Goal: Task Accomplishment & Management: Use online tool/utility

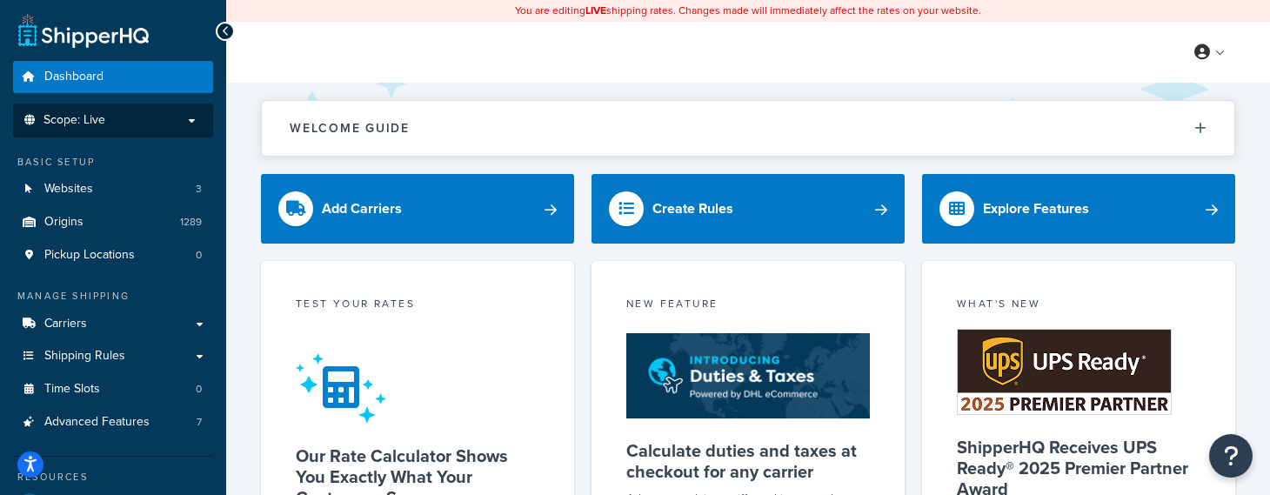
click at [191, 130] on li "Scope: Live" at bounding box center [113, 121] width 200 height 34
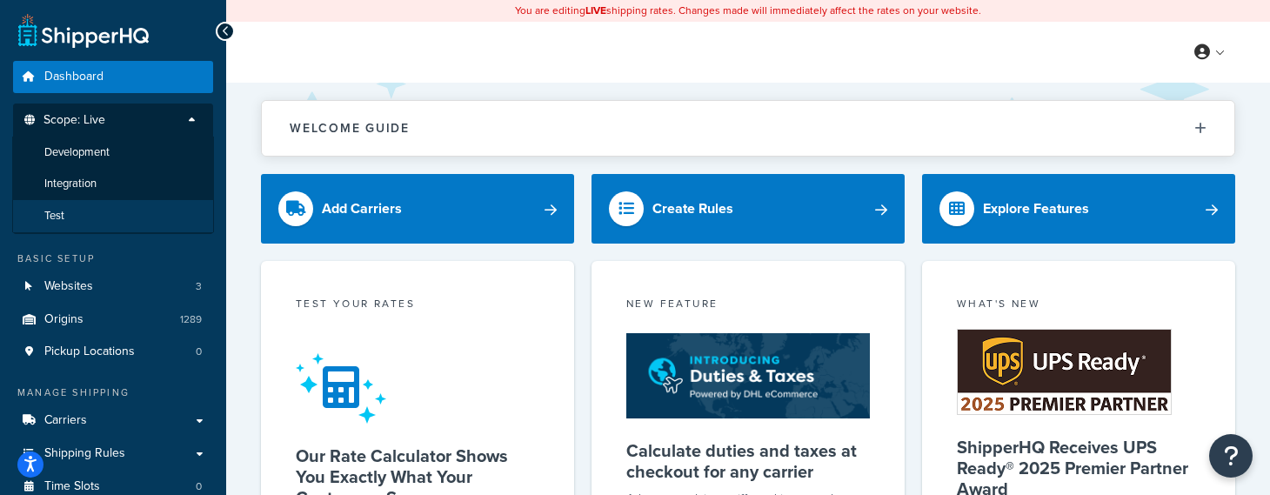
click at [144, 209] on li "Test" at bounding box center [113, 216] width 202 height 32
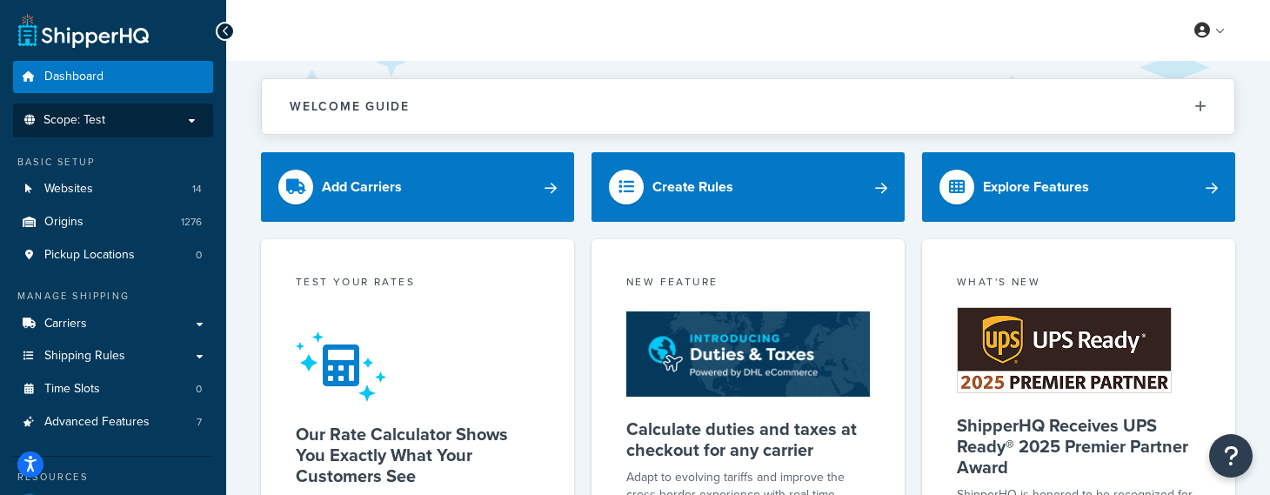
click at [416, 74] on div "Welcome Guide ShipperHQ: An Overview Carrier Setup Shipping Rules Overview Comm…" at bounding box center [748, 98] width 974 height 74
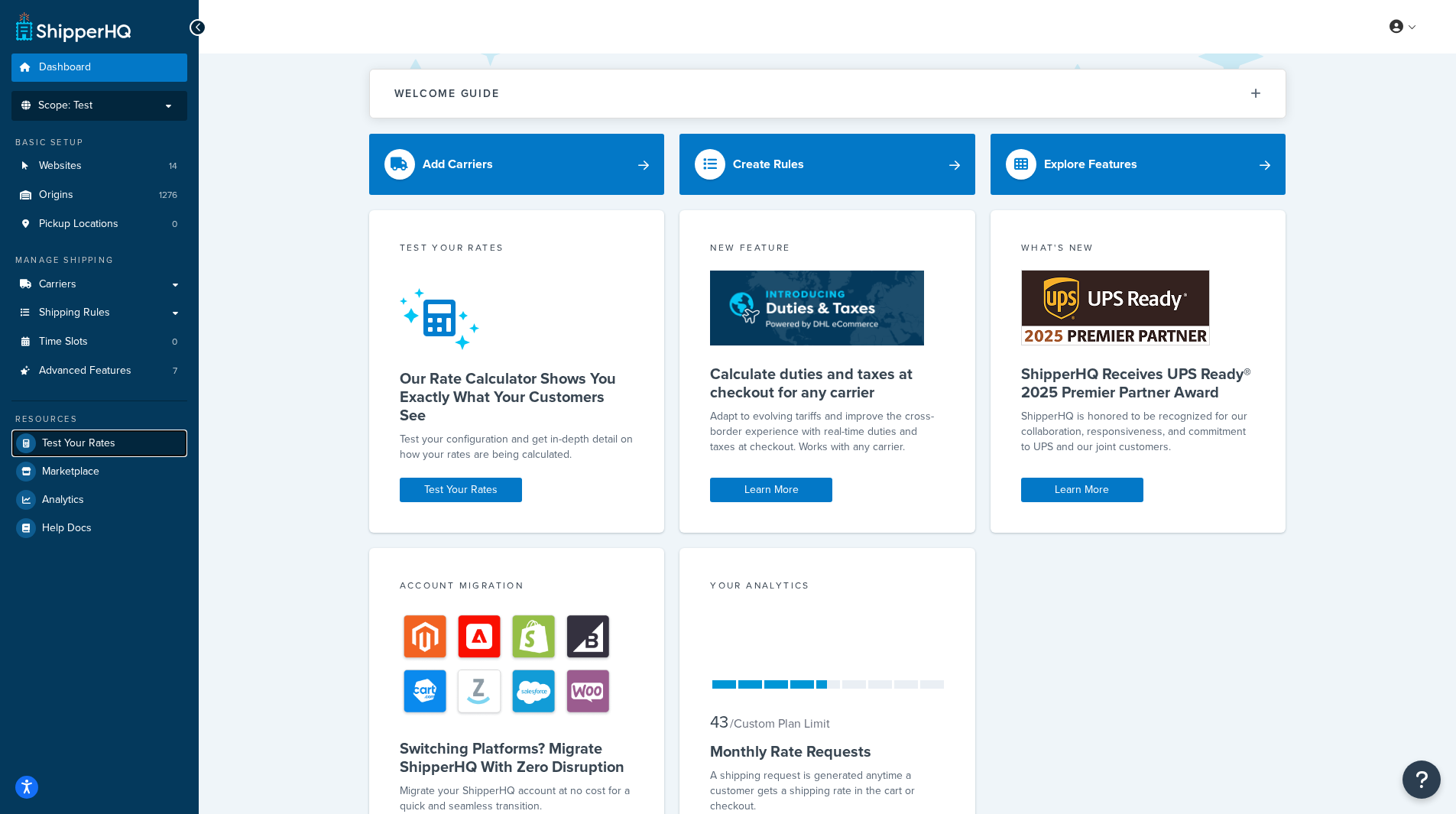
click at [102, 434] on span "Test Your Rates" at bounding box center [79, 444] width 74 height 13
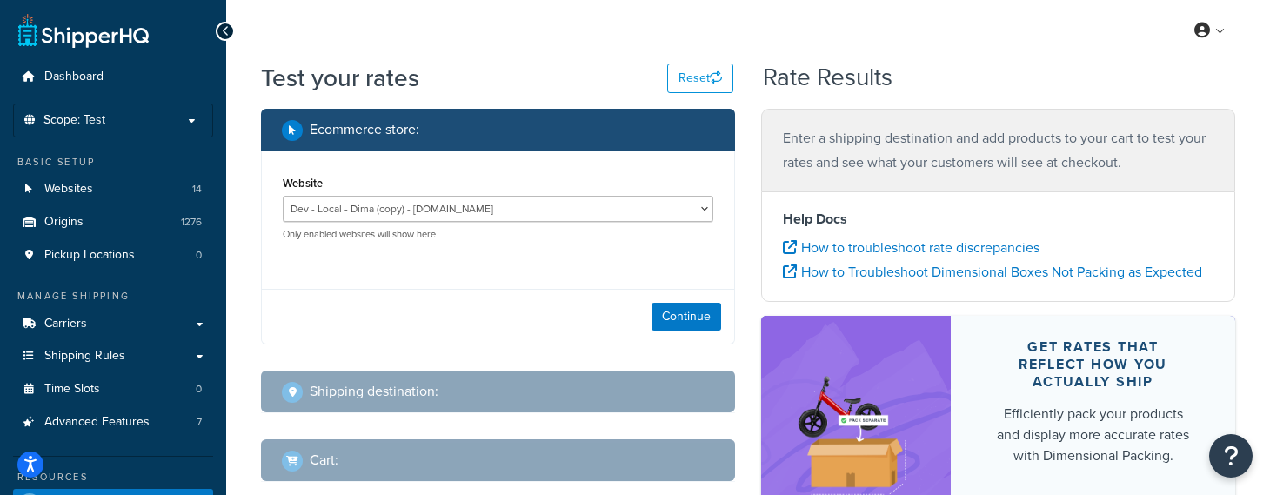
drag, startPoint x: 455, startPoint y: 26, endPoint x: 684, endPoint y: 7, distance: 229.6
click at [455, 26] on div "My Profile Billing Global Settings Contact Us Logout" at bounding box center [748, 30] width 1044 height 61
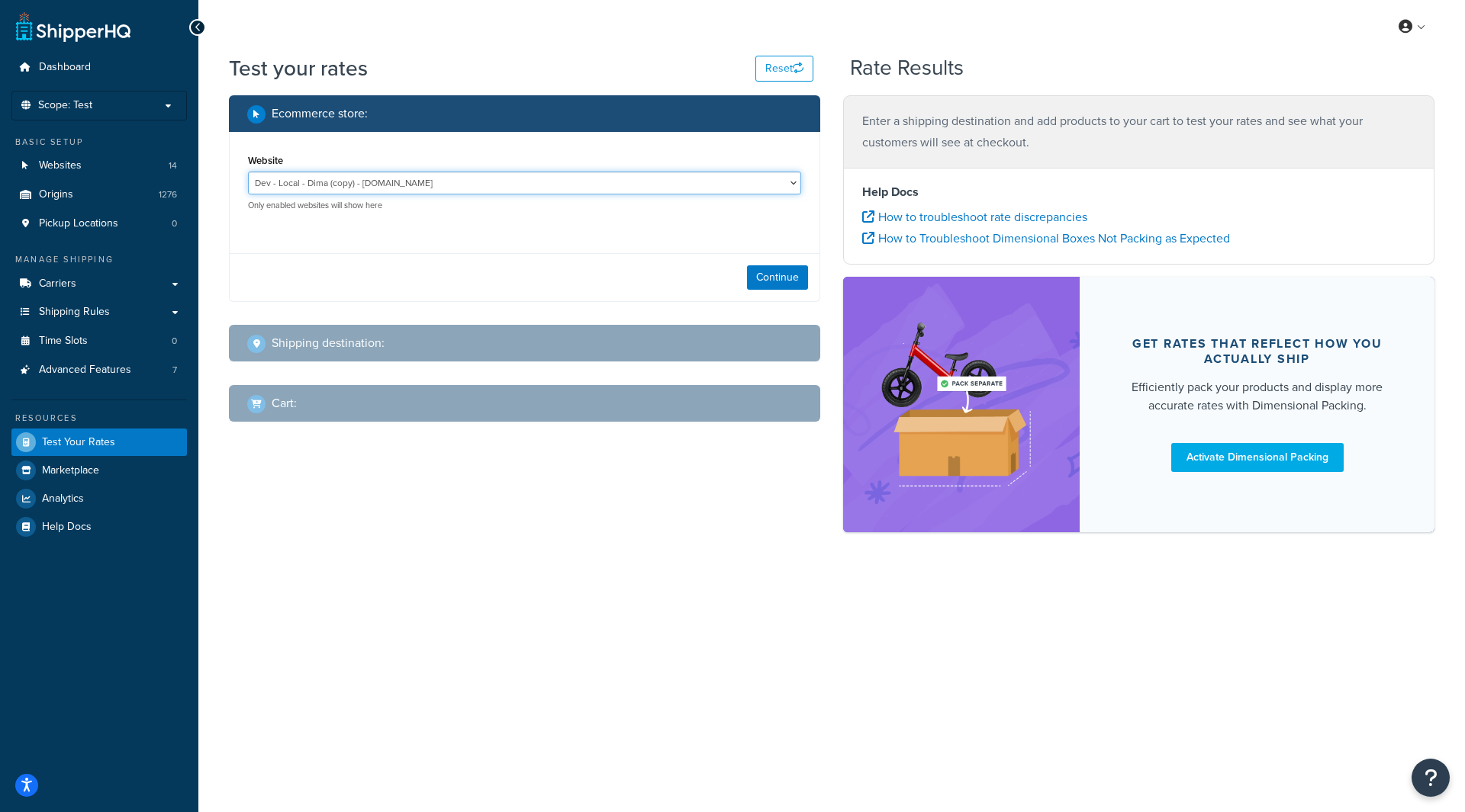
click at [518, 187] on select "Dev - Local - Dima (copy) - [DOMAIN_NAME] Ecomm Integration Websites - [DOMAIN_…" at bounding box center [525, 183] width 554 height 23
select select "ca5c293cfac543febdcfff7e7f652dbf"
click at [248, 172] on select "Dev - Local - Dima (copy) - [DOMAIN_NAME] Ecomm Integration Websites - [DOMAIN_…" at bounding box center [525, 183] width 554 height 23
click at [789, 281] on button "Continue" at bounding box center [778, 278] width 61 height 25
select select "[GEOGRAPHIC_DATA]"
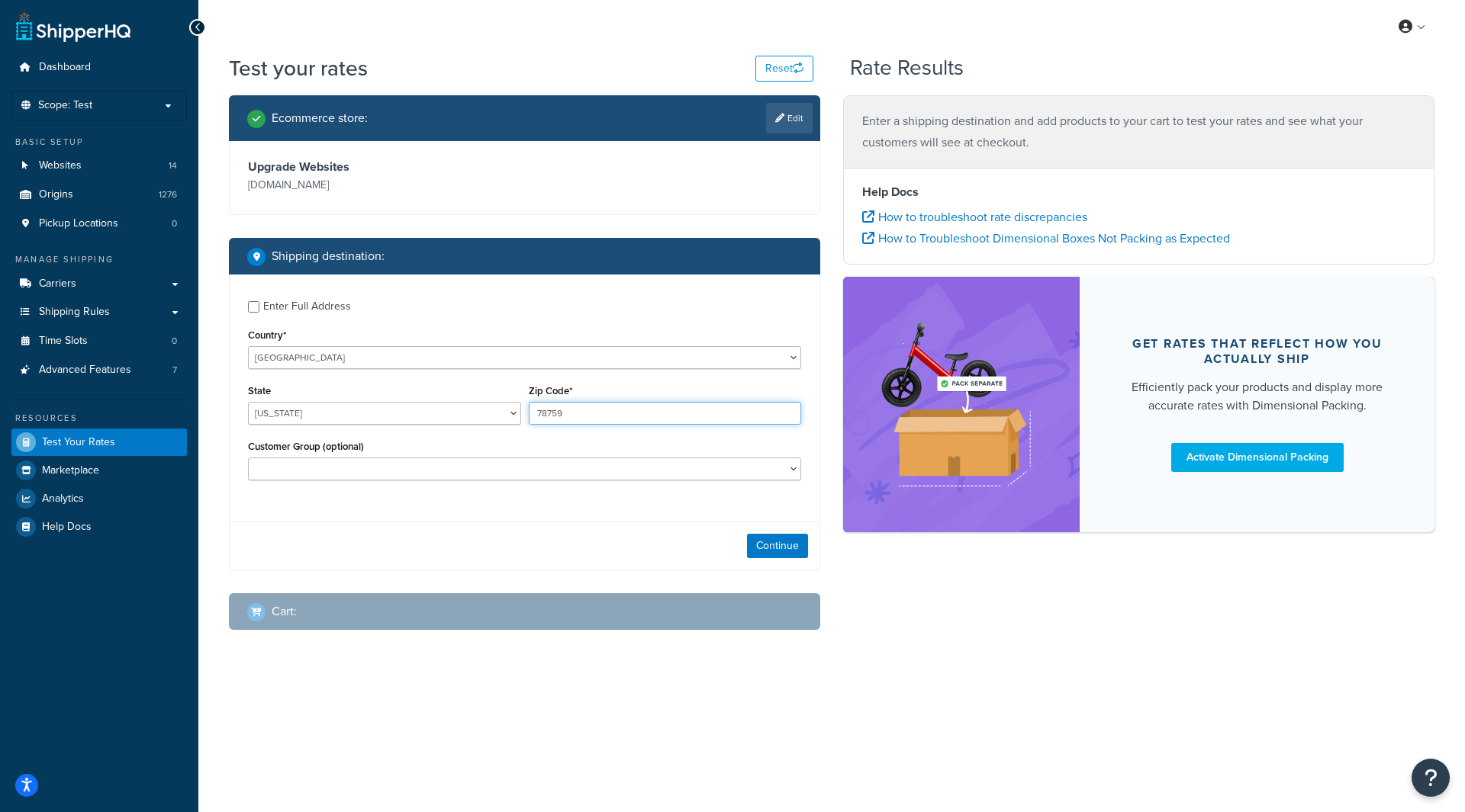
drag, startPoint x: 604, startPoint y: 410, endPoint x: 434, endPoint y: 406, distance: 170.0
click at [434, 406] on div "State [US_STATE] [US_STATE] [US_STATE] [US_STATE] [US_STATE] Armed Forces Ameri…" at bounding box center [524, 409] width 561 height 56
type input "76118"
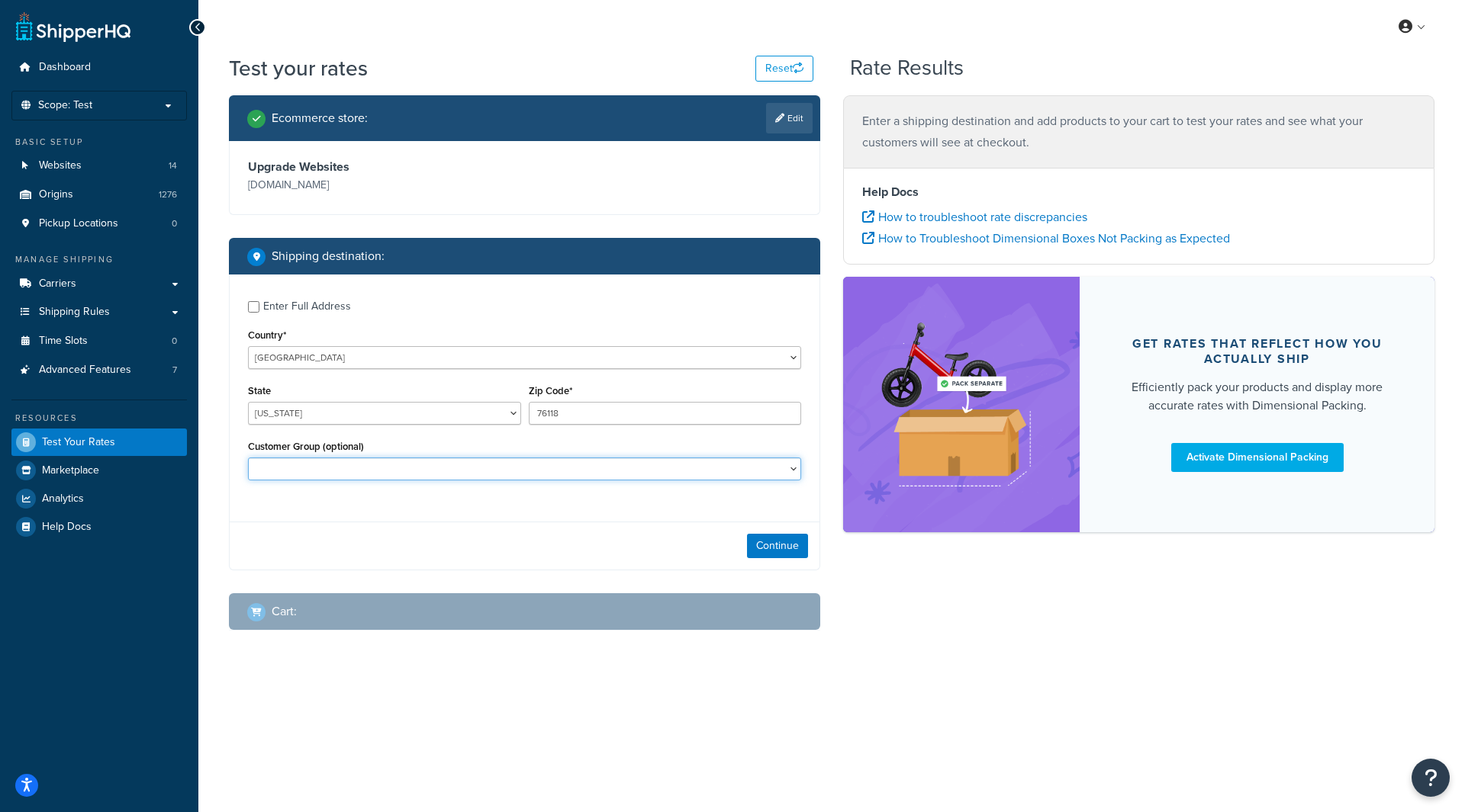
click at [452, 433] on select "B2B-25 B2B-25-BT B2B-5 B2B-5-BT B2B-50 B2B-50-BT B2B-NM General Logged In Not L…" at bounding box center [525, 469] width 554 height 23
select select "B2B-25"
click at [248, 433] on select "B2B-25 B2B-25-BT B2B-5 B2B-5-BT B2B-50 B2B-50-BT B2B-NM General Logged In Not L…" at bounding box center [525, 469] width 554 height 23
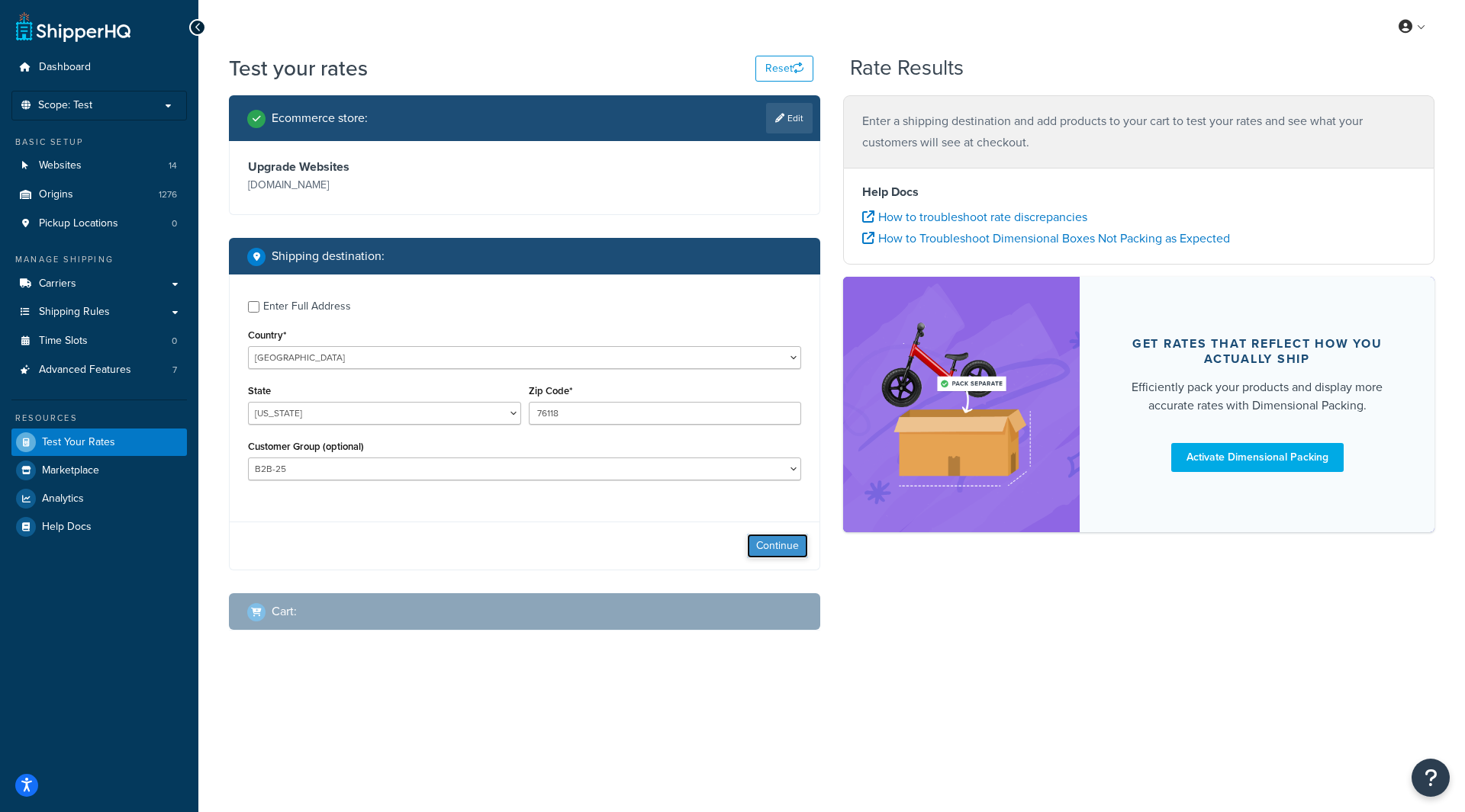
click at [774, 433] on button "Continue" at bounding box center [778, 546] width 61 height 25
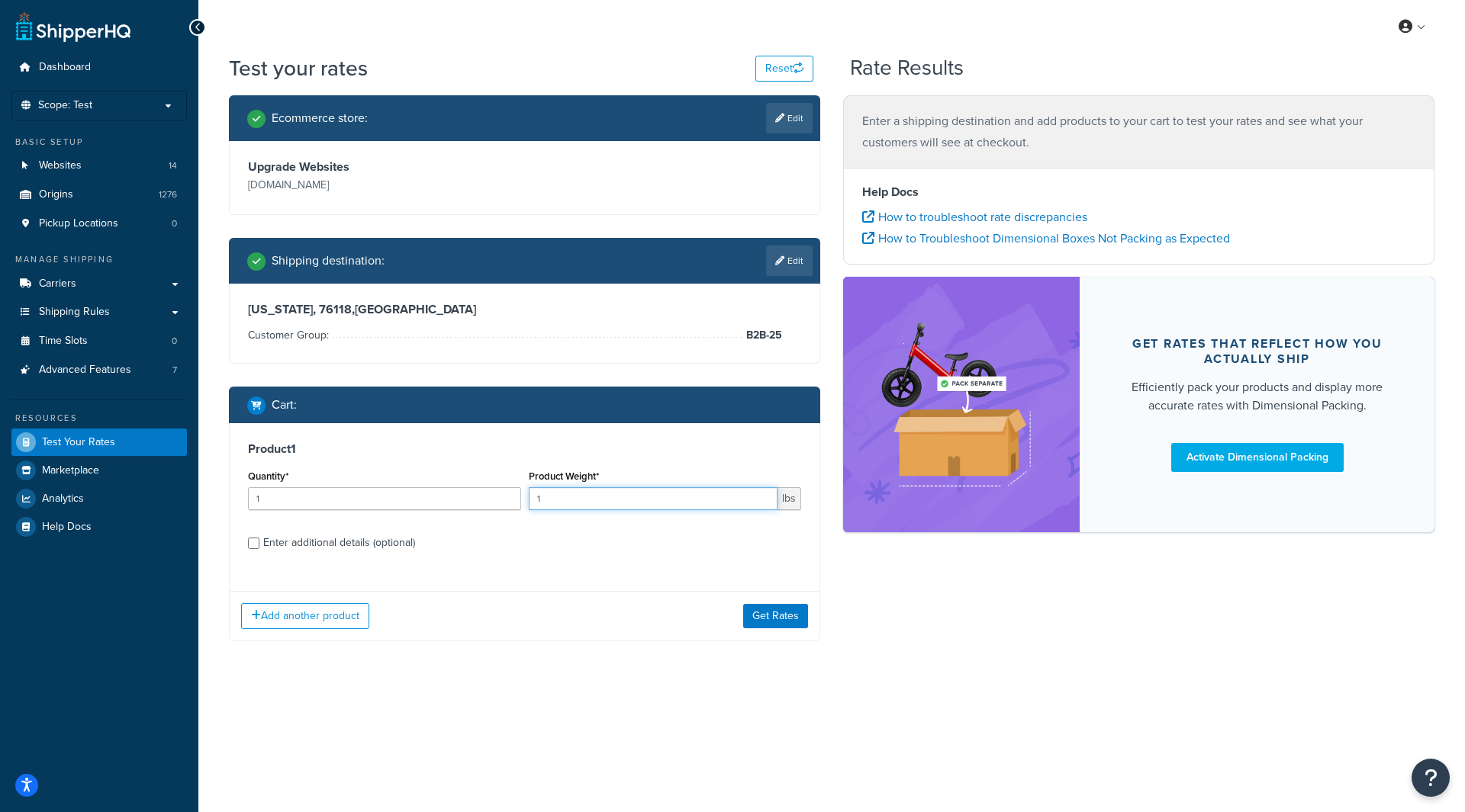
drag, startPoint x: 554, startPoint y: 508, endPoint x: 513, endPoint y: 506, distance: 41.0
click at [513, 433] on div "Quantity* 1 Product Weight* 1 lbs" at bounding box center [524, 495] width 561 height 56
type input ".15"
click at [1078, 433] on div "Ecommerce store : Edit Upgrade Websites [DOMAIN_NAME] Shipping destination : Ed…" at bounding box center [832, 380] width 1229 height 569
click at [293, 433] on div "Enter additional details (optional)" at bounding box center [339, 543] width 152 height 21
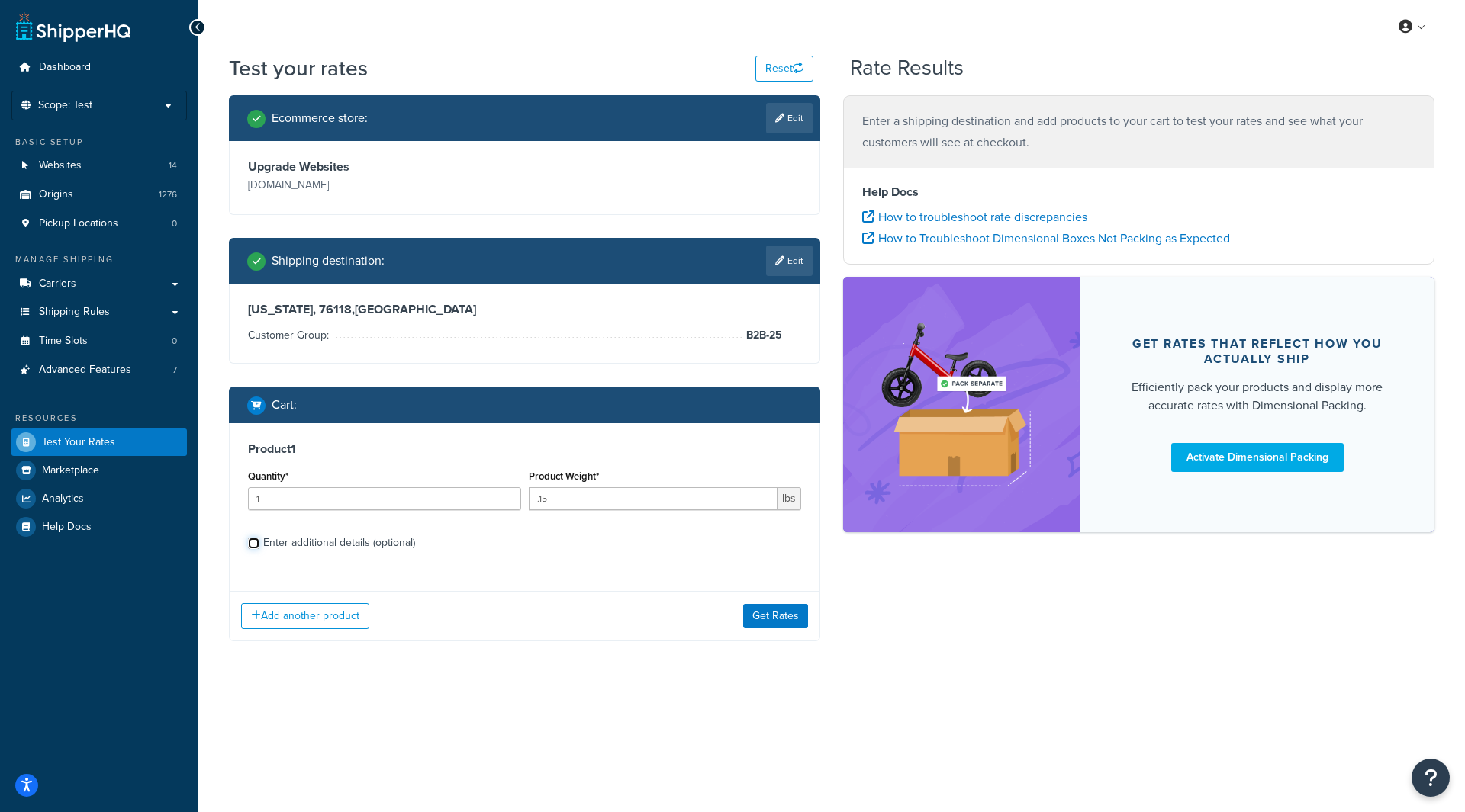
click at [260, 433] on input "Enter additional details (optional)" at bounding box center [254, 543] width 11 height 11
checkbox input "true"
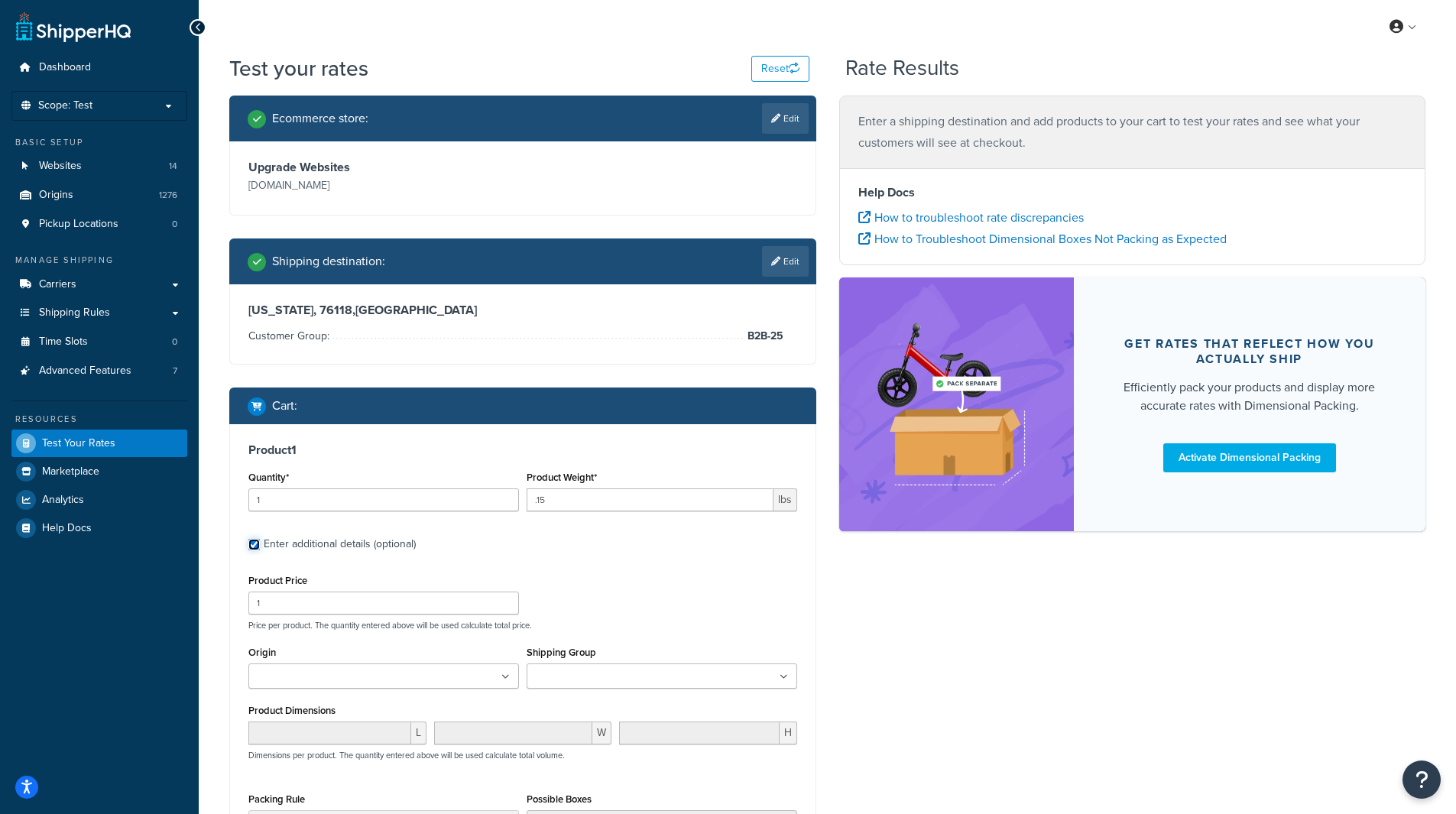
scroll to position [76, 0]
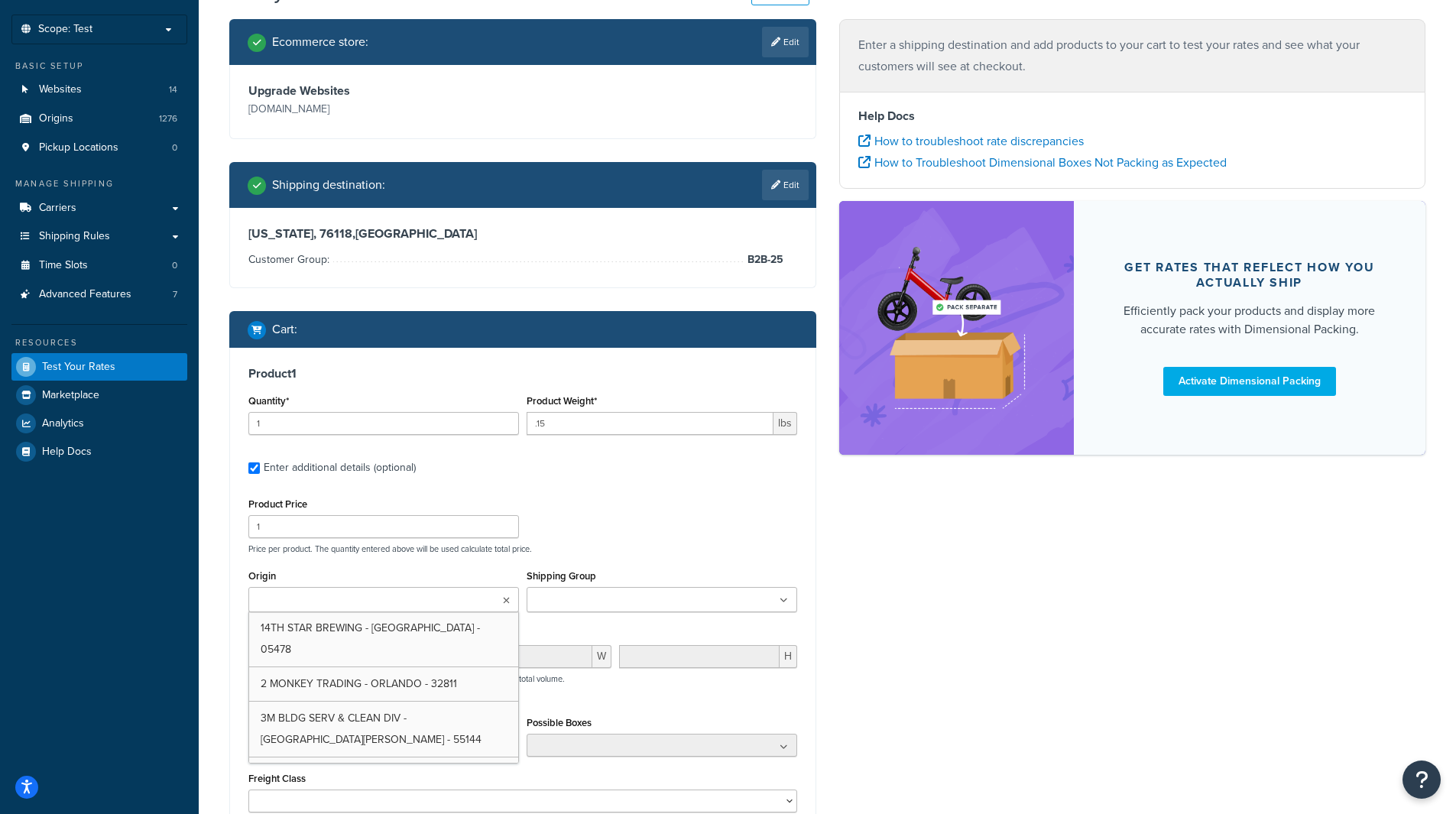
click at [309, 434] on input "Origin" at bounding box center [321, 600] width 135 height 17
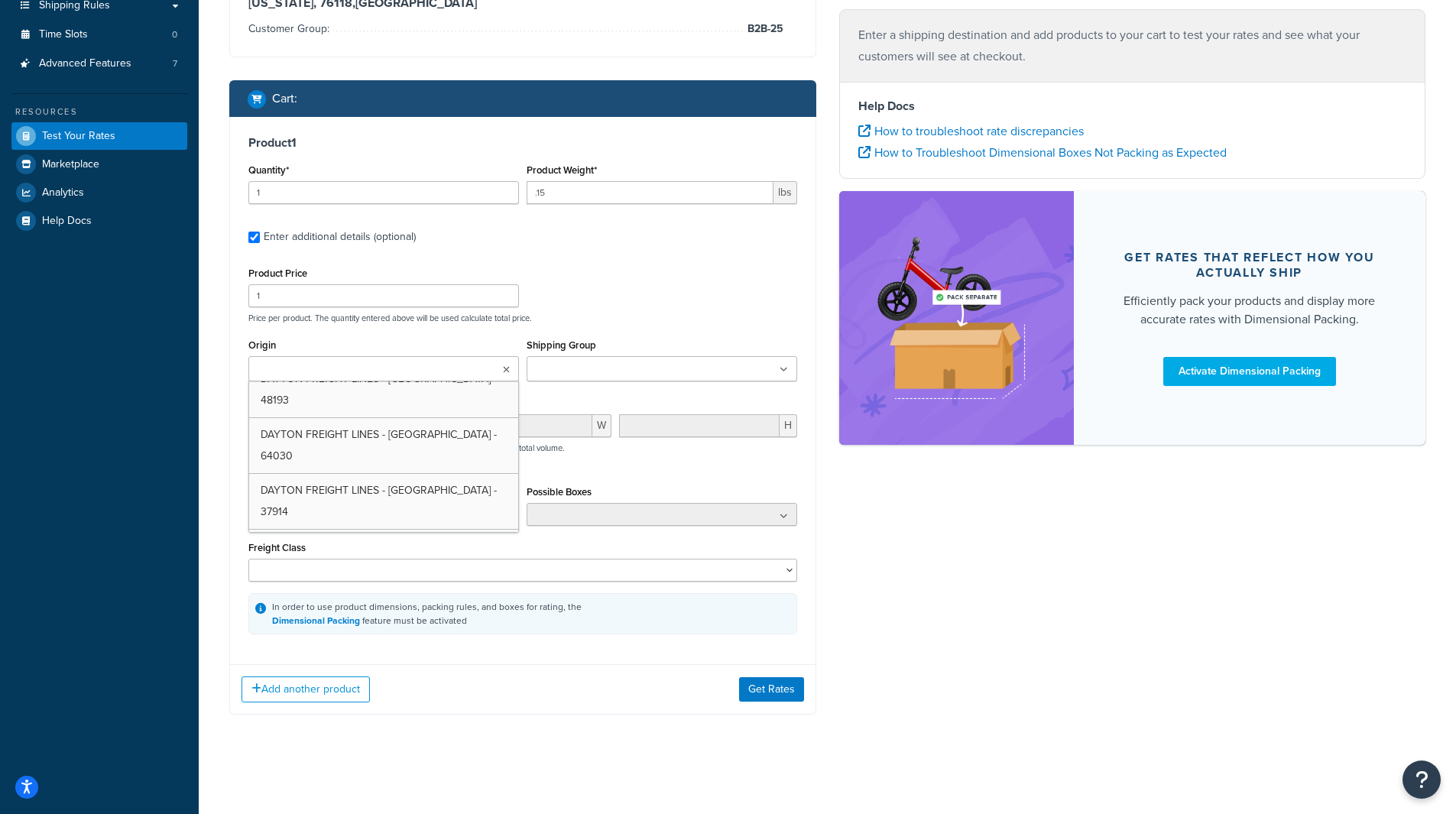
scroll to position [16745, 0]
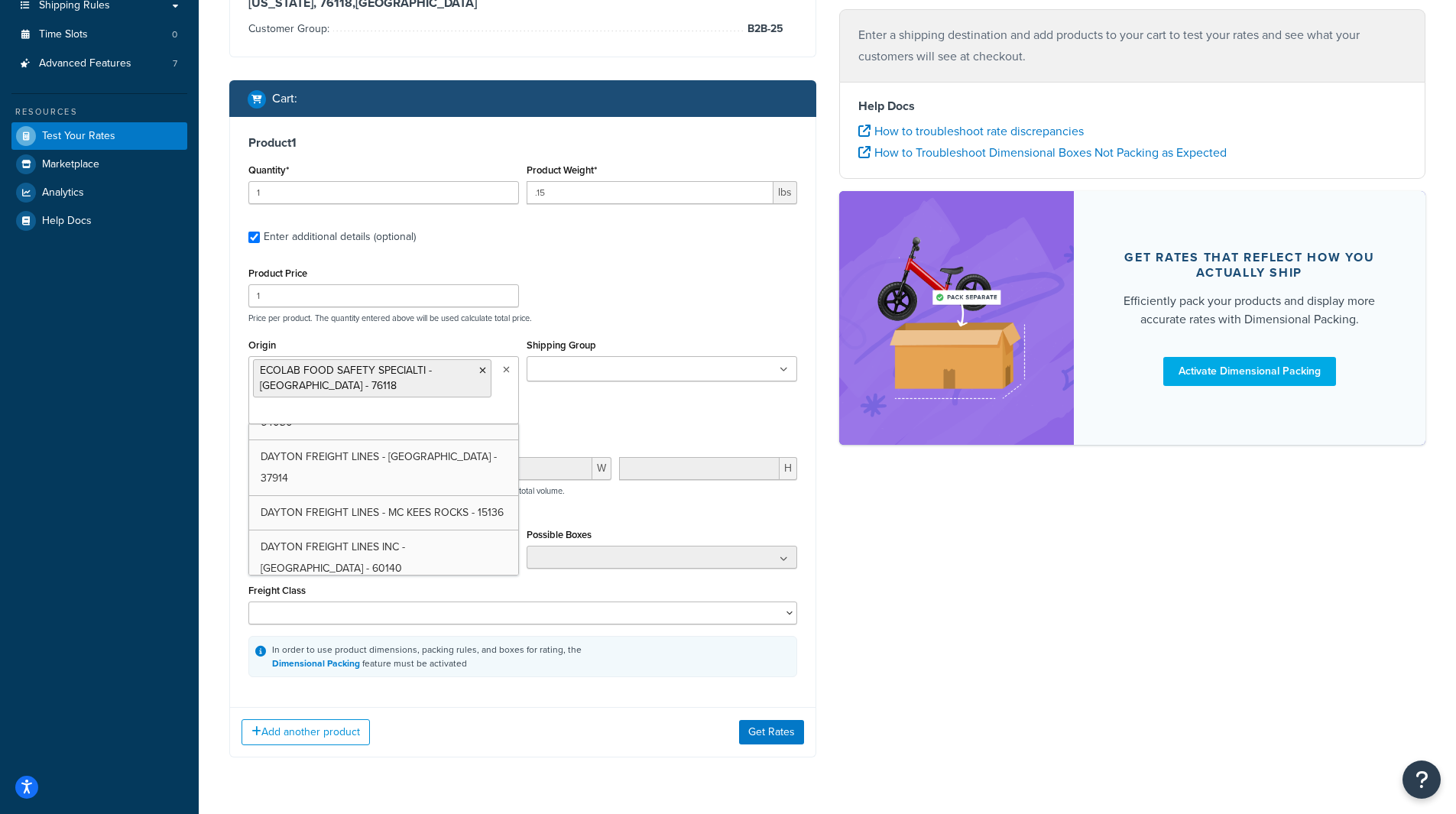
click at [680, 404] on div "Origin ECOLAB FOOD SAFETY SPECIALTI - [GEOGRAPHIC_DATA] - 76118 14TH STAR BREWI…" at bounding box center [522, 385] width 556 height 101
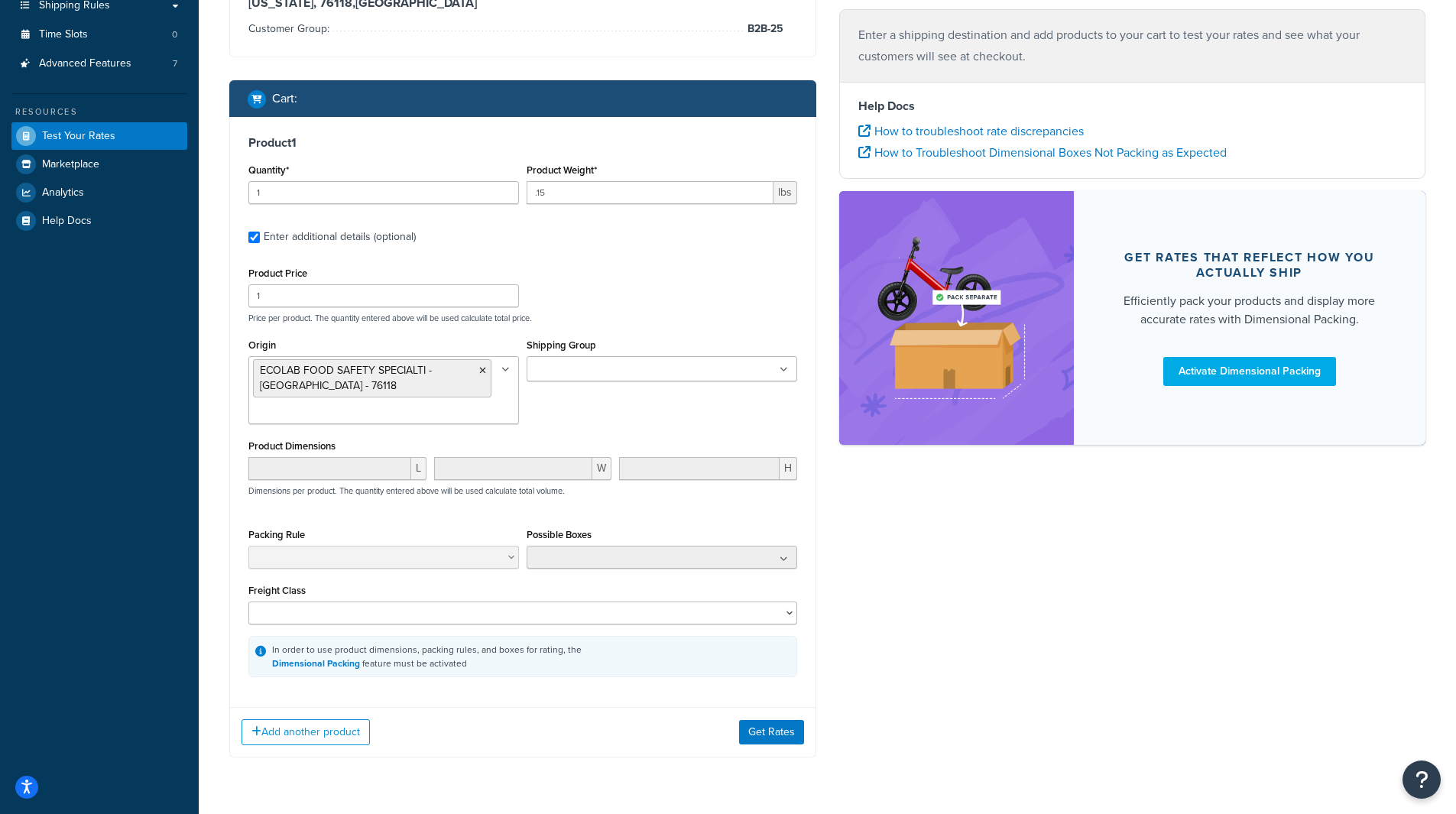
click at [697, 379] on ul at bounding box center [662, 368] width 271 height 25
click at [705, 340] on div "Shipping Group Free Shipping Hazmat Large Medium Must Ship Freight Preorder Pre…" at bounding box center [662, 358] width 271 height 47
click at [405, 434] on select "50 55 60 65 70 77.5 85 92.5 100 110 125 150 175 200 250 300 400 500" at bounding box center [523, 614] width 549 height 23
select select "55"
click at [249, 434] on select "50 55 60 65 70 77.5 85 92.5 100 110 125 150 175 200 250 300 400 500" at bounding box center [523, 614] width 549 height 23
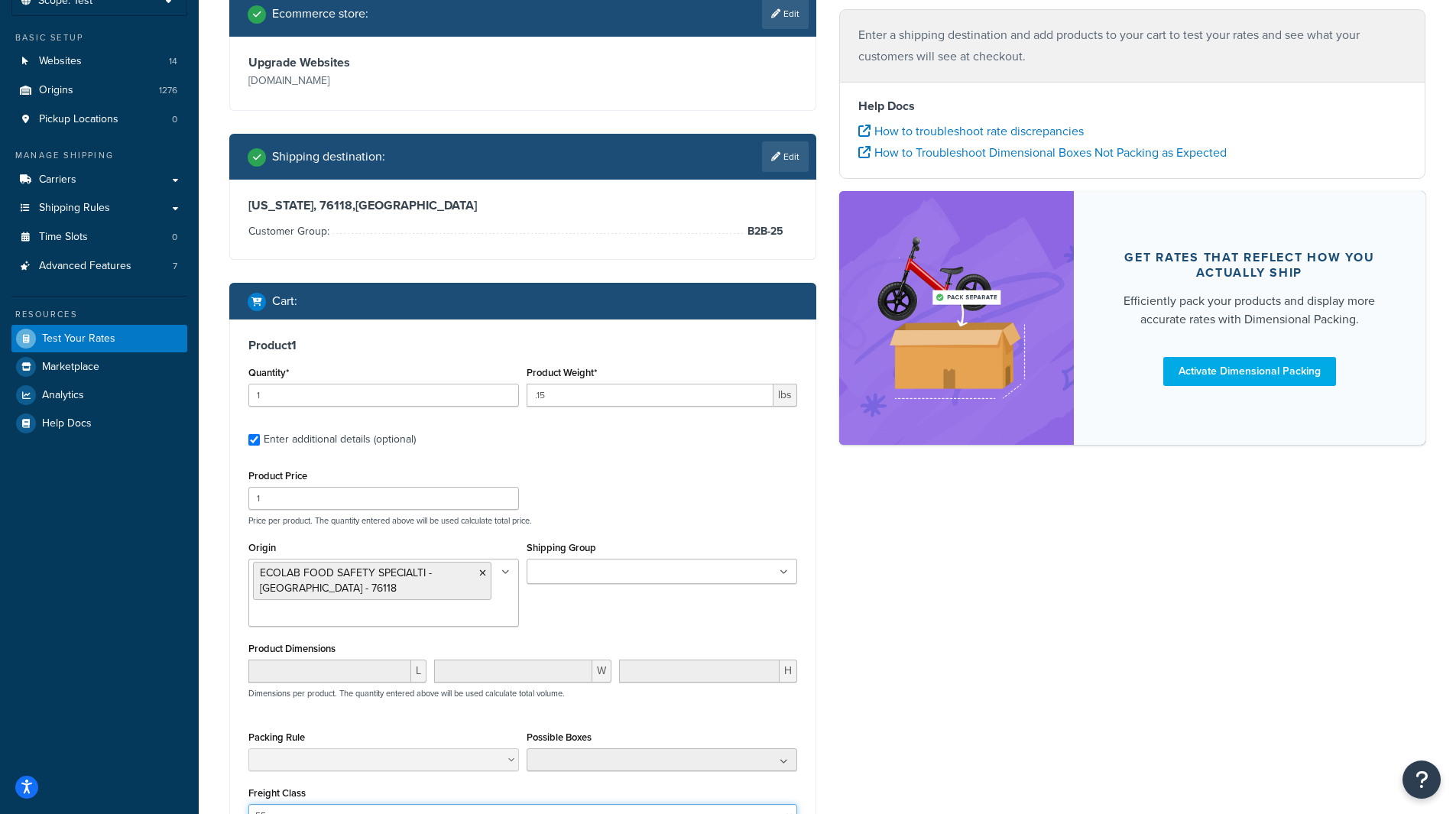
scroll to position [78, 0]
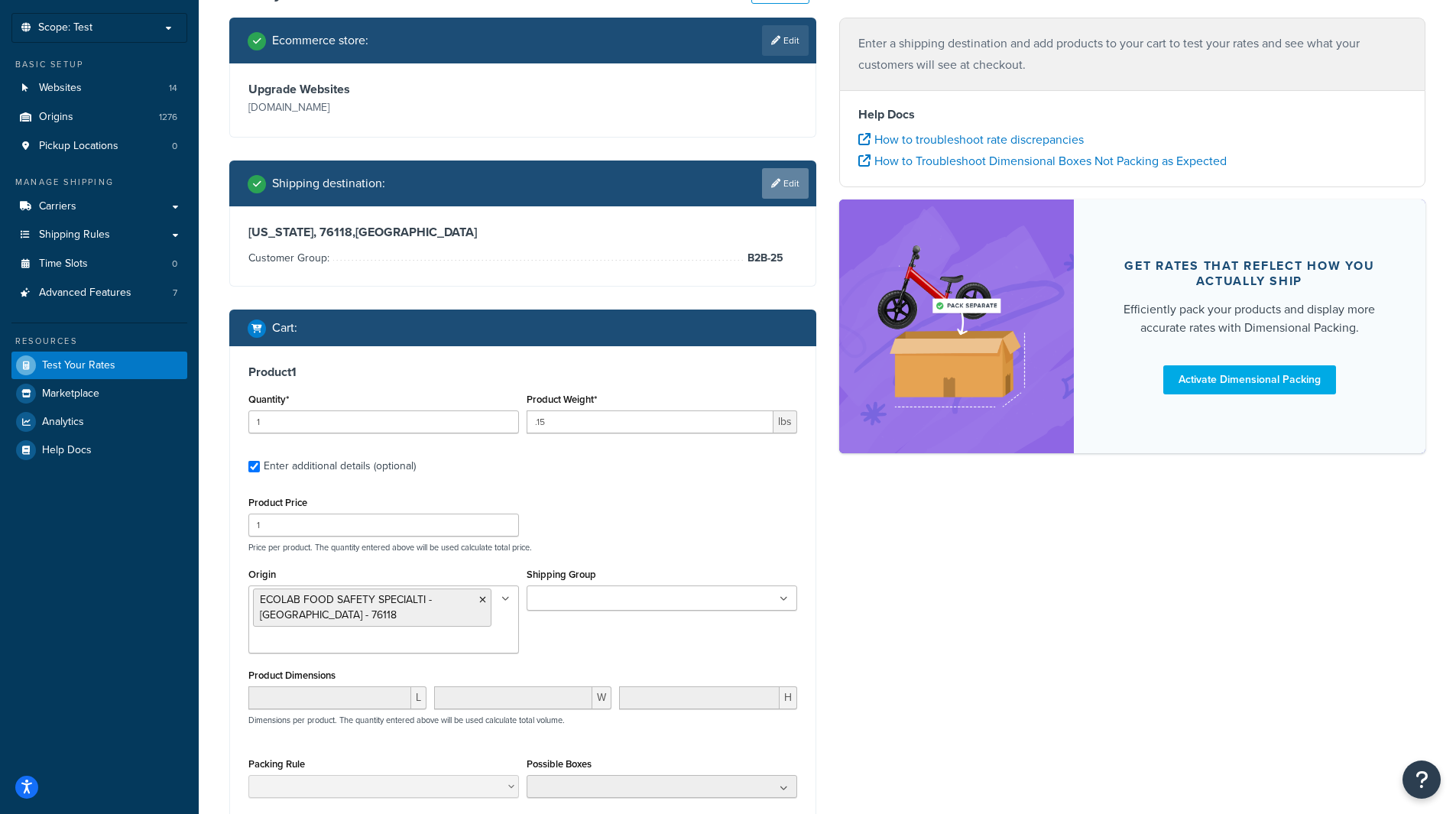
click at [793, 187] on link "Edit" at bounding box center [785, 183] width 47 height 31
select select "[GEOGRAPHIC_DATA]"
select select "B2B-25"
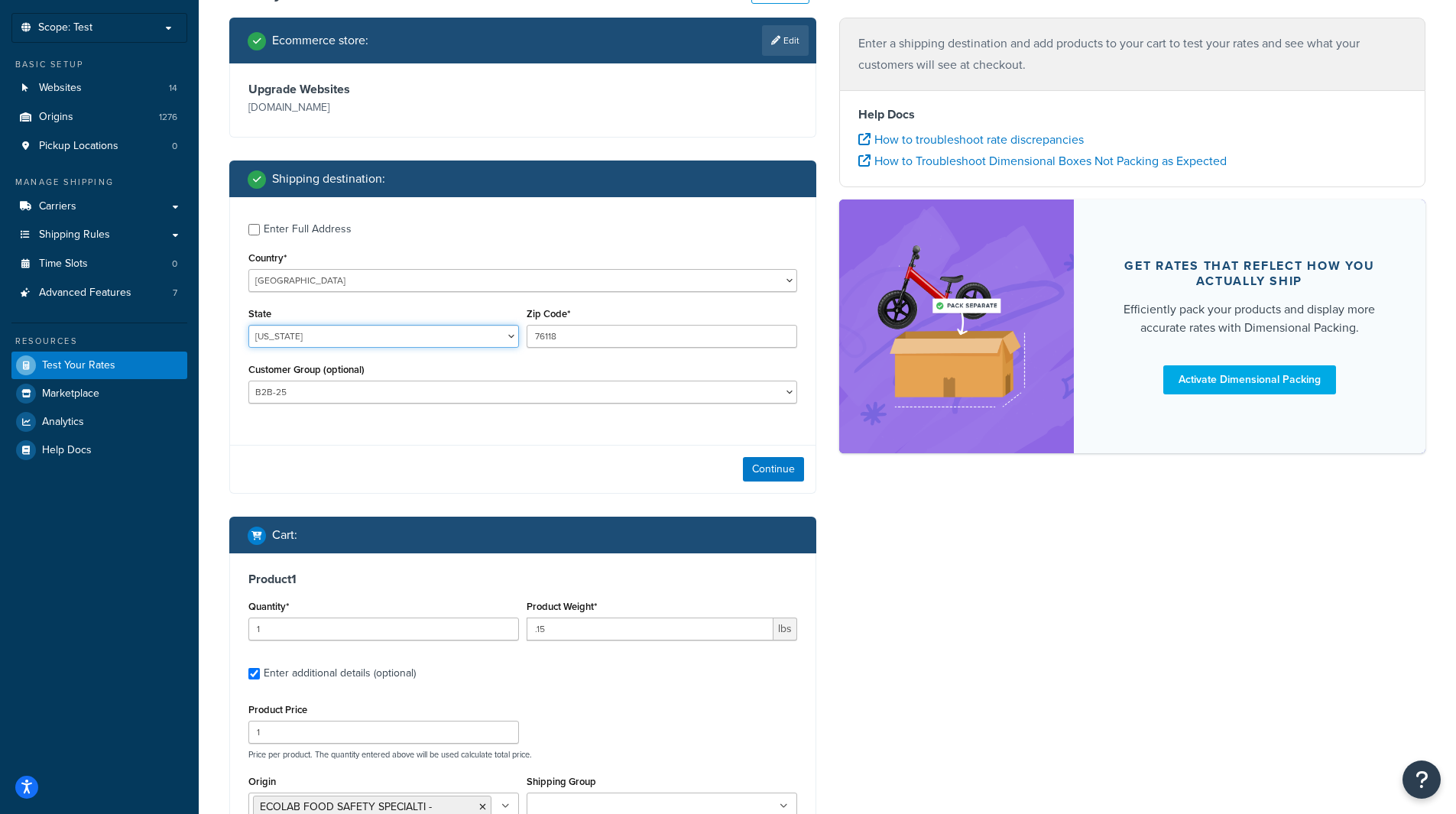
click at [363, 345] on select "[US_STATE] [US_STATE] [US_STATE] [US_STATE] [US_STATE] Armed Forces Americas Ar…" at bounding box center [384, 337] width 271 height 23
select select "WI"
click at [249, 325] on select "[US_STATE] [US_STATE] [US_STATE] [US_STATE] [US_STATE] Armed Forces Americas Ar…" at bounding box center [384, 337] width 271 height 23
drag, startPoint x: 574, startPoint y: 339, endPoint x: 506, endPoint y: 329, distance: 68.7
click at [506, 329] on div "State [US_STATE] [US_STATE] [US_STATE] [US_STATE] [US_STATE] Armed Forces Ameri…" at bounding box center [522, 331] width 556 height 56
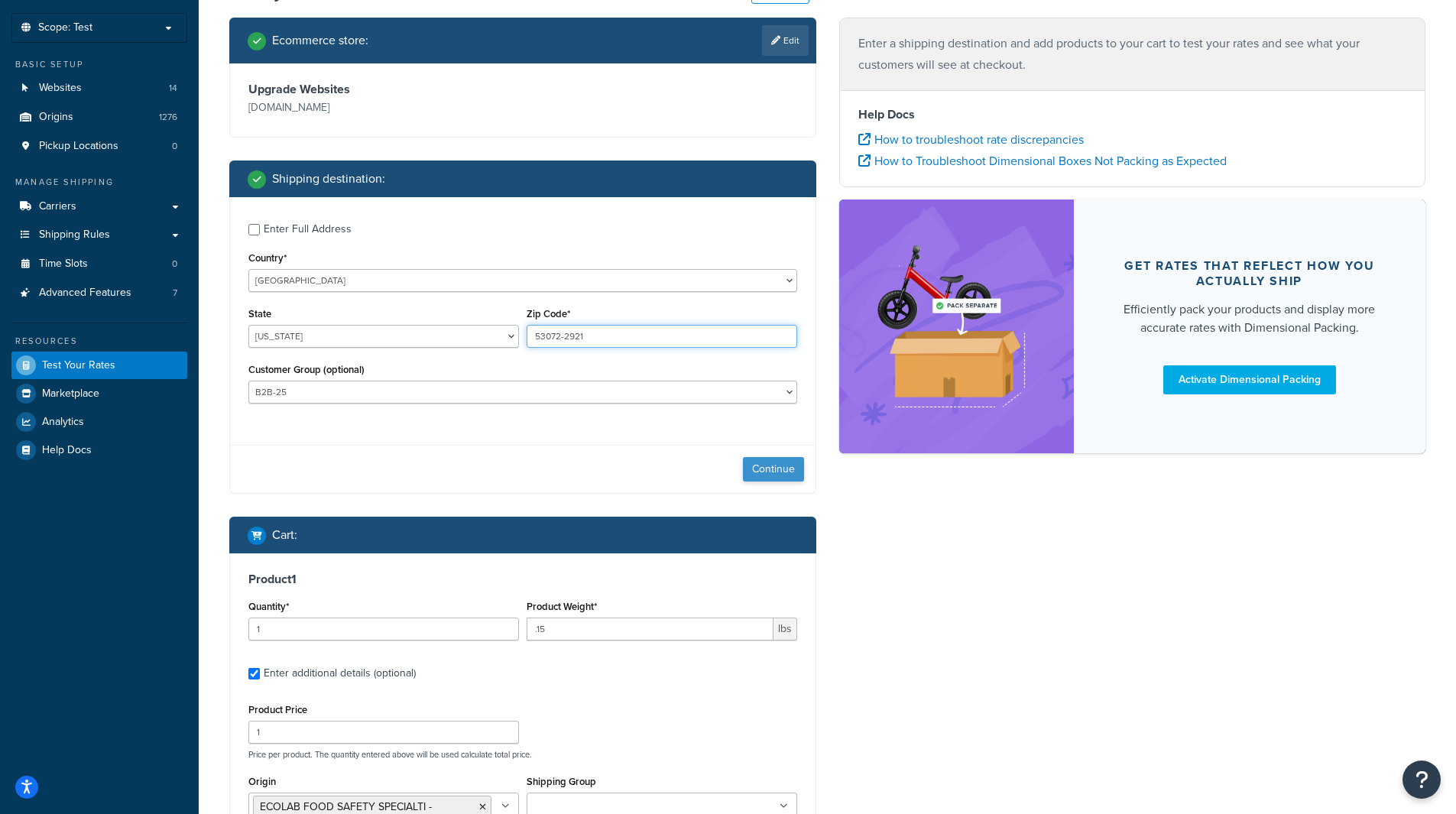
type input "53072-2921"
click at [768, 434] on button "Continue" at bounding box center [774, 469] width 62 height 25
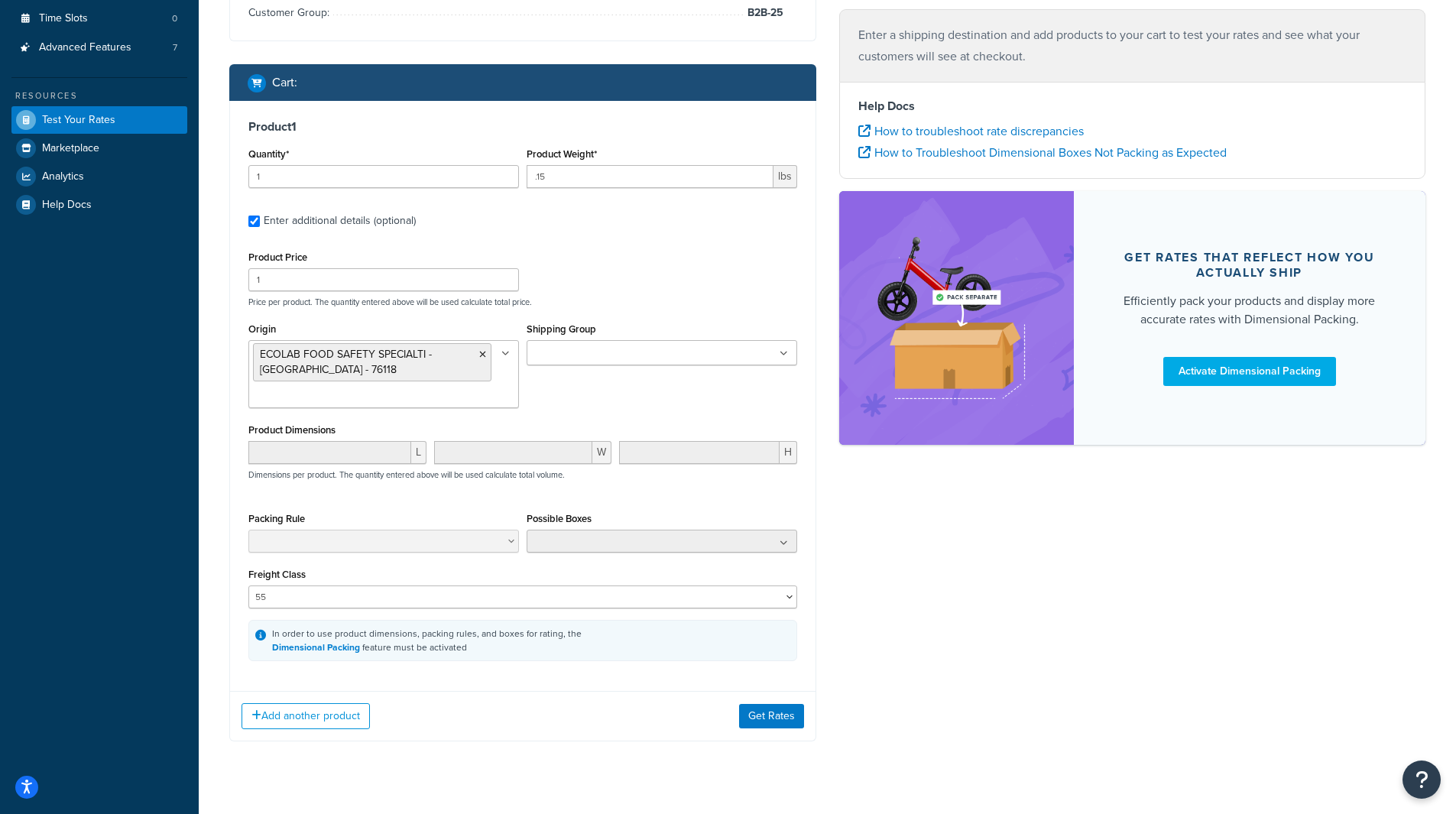
scroll to position [350, 0]
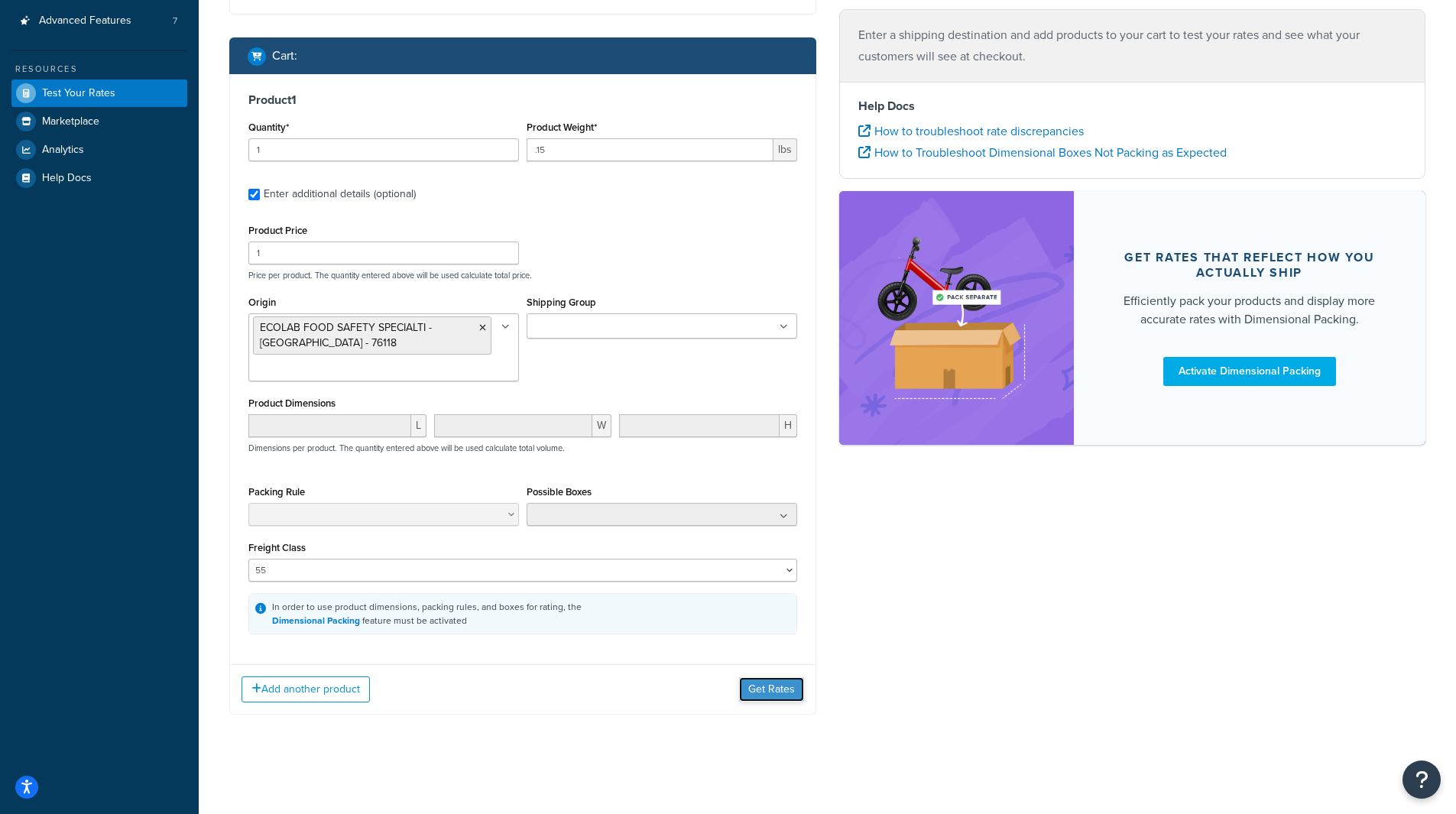
click at [768, 434] on button "Get Rates" at bounding box center [771, 690] width 65 height 25
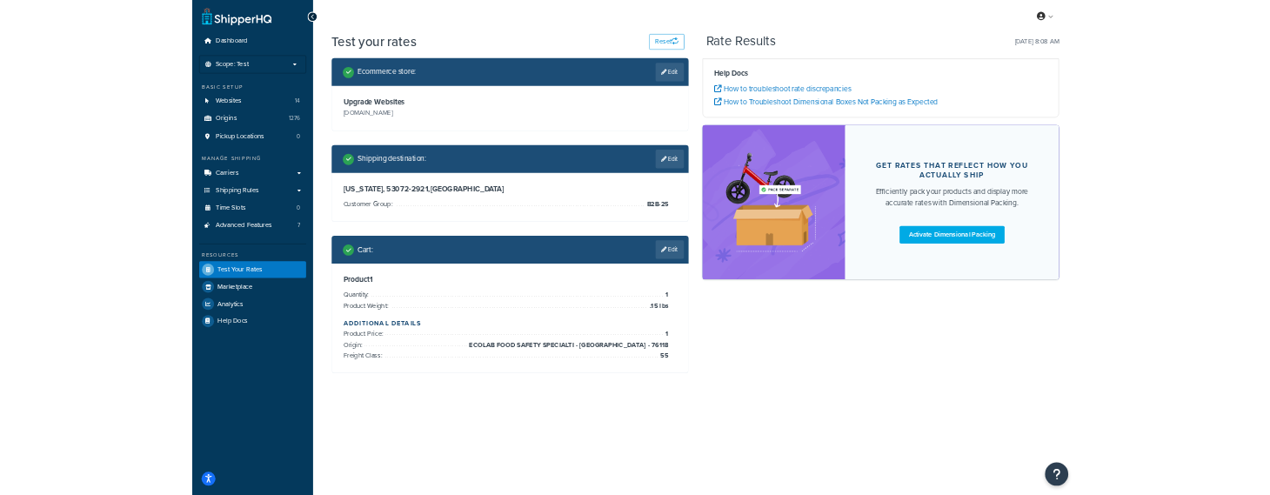
scroll to position [0, 0]
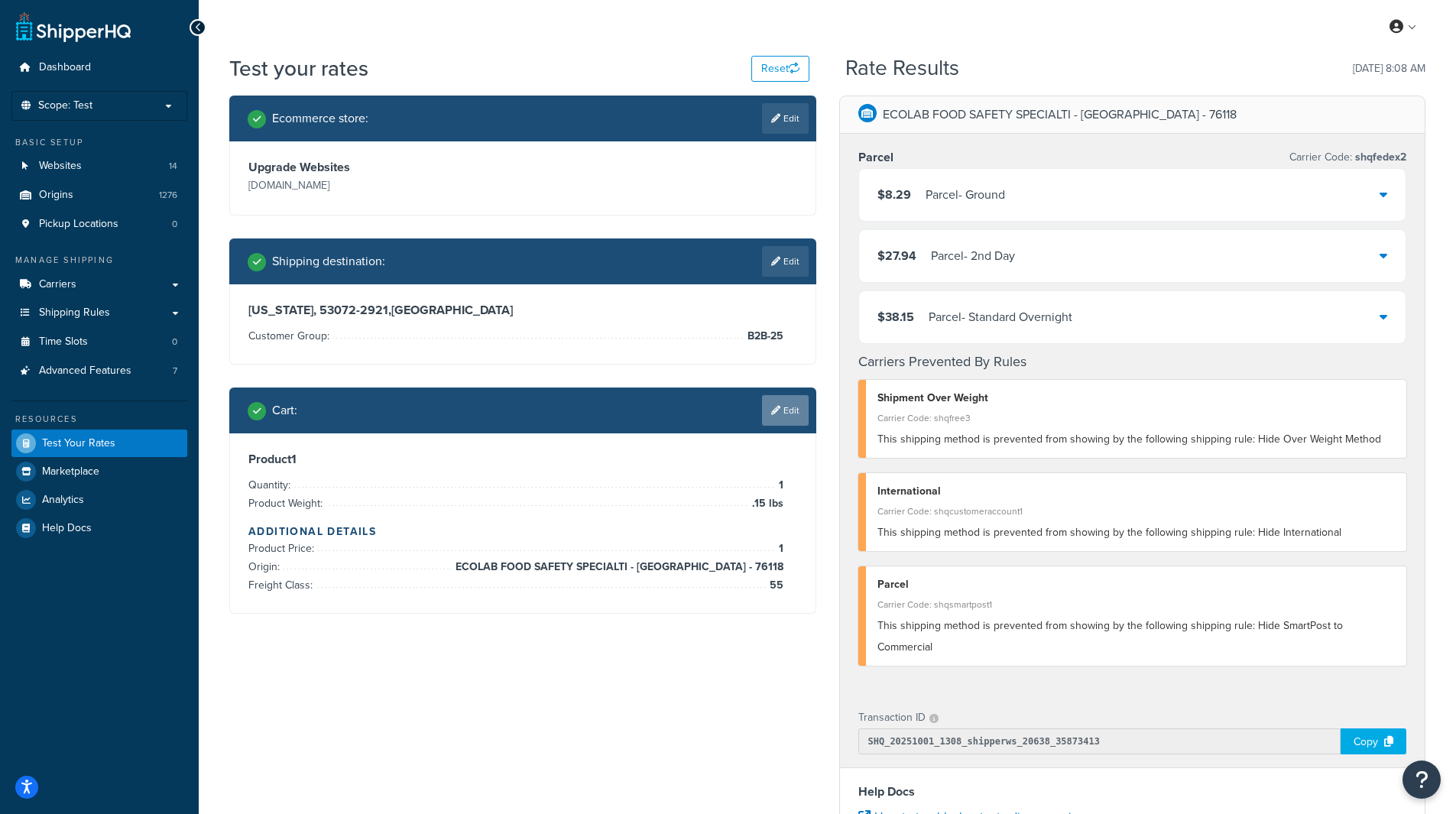
click at [787, 404] on link "Edit" at bounding box center [785, 411] width 47 height 31
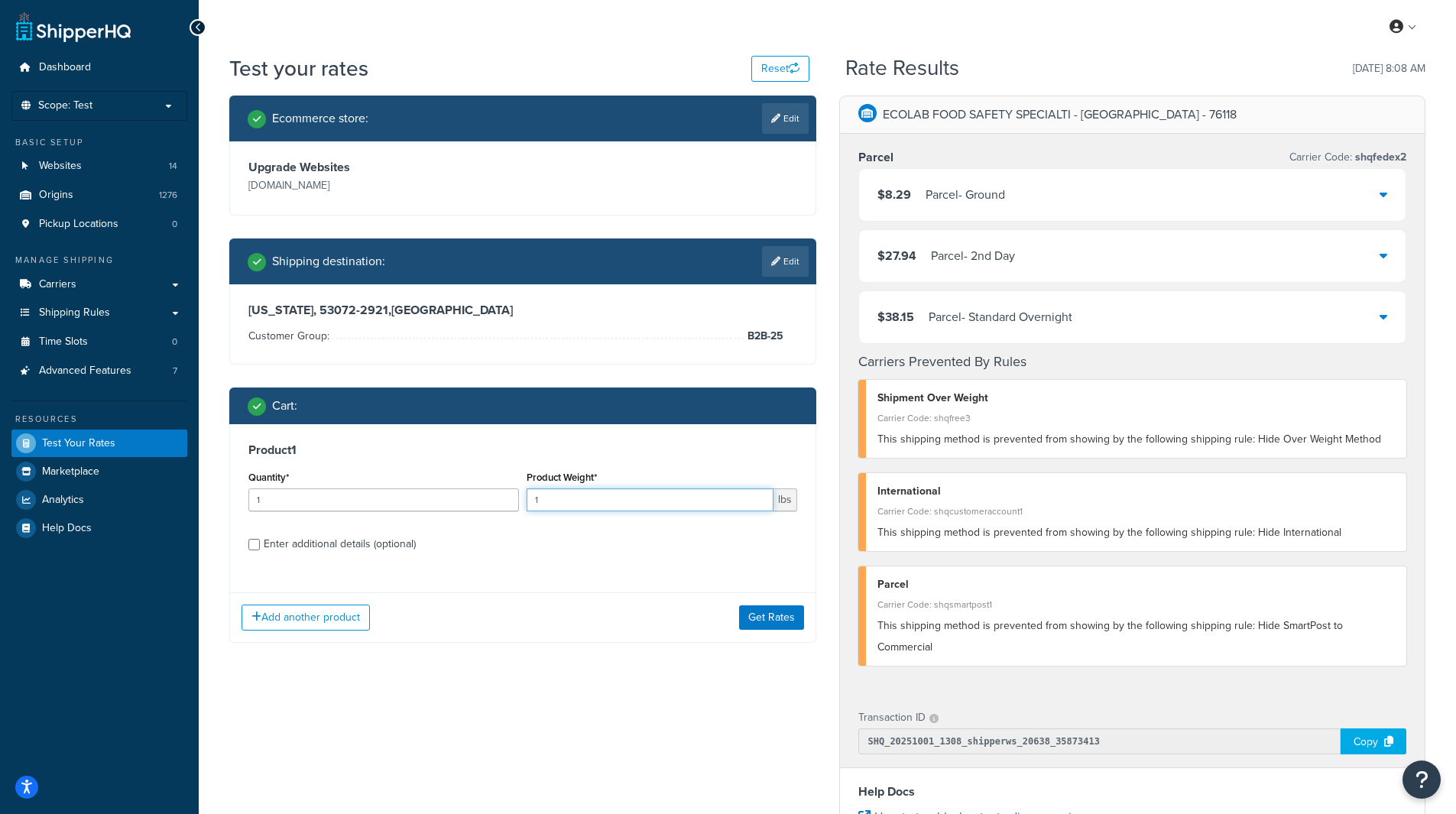
drag, startPoint x: 598, startPoint y: 504, endPoint x: 494, endPoint y: 491, distance: 104.8
click at [494, 434] on div "Quantity* 1 Product Weight* 1 lbs" at bounding box center [522, 496] width 556 height 56
type input "15"
click at [777, 434] on button "Get Rates" at bounding box center [771, 618] width 65 height 25
